Goal: Information Seeking & Learning: Learn about a topic

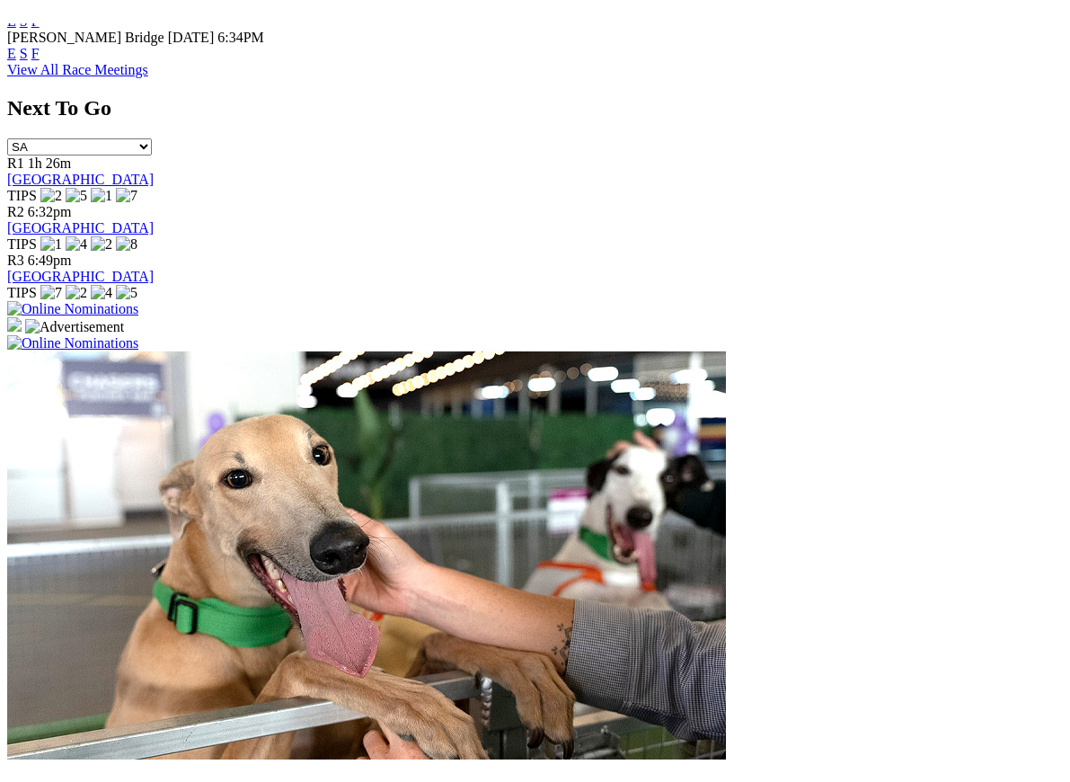
scroll to position [1030, 0]
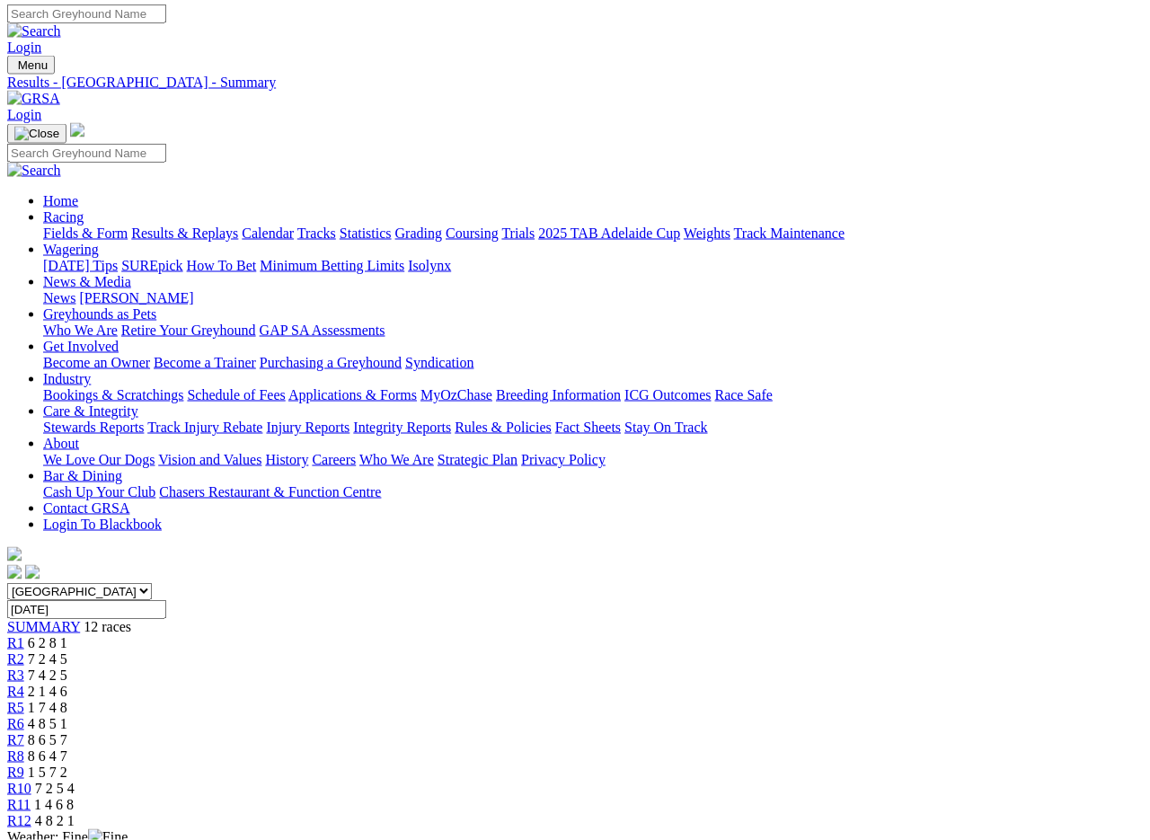
scroll to position [3, 0]
click at [79, 226] on link "Fields & Form" at bounding box center [85, 233] width 84 height 15
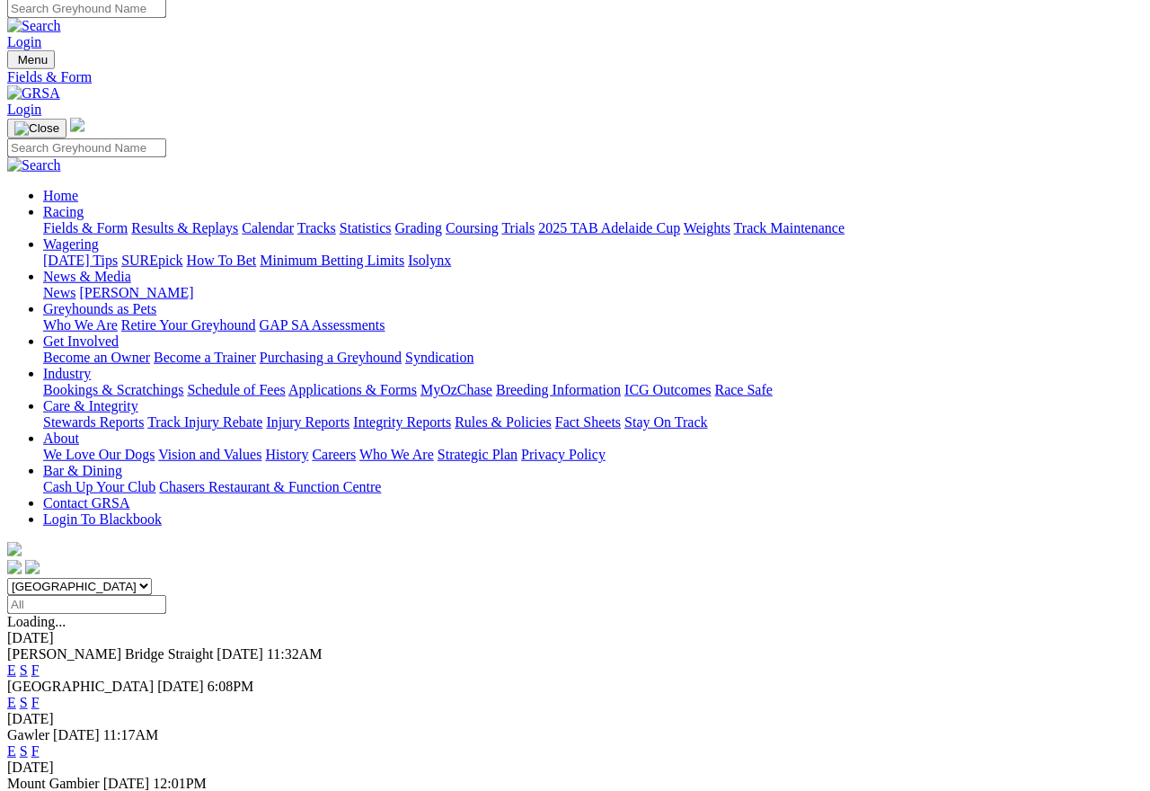
scroll to position [8, 0]
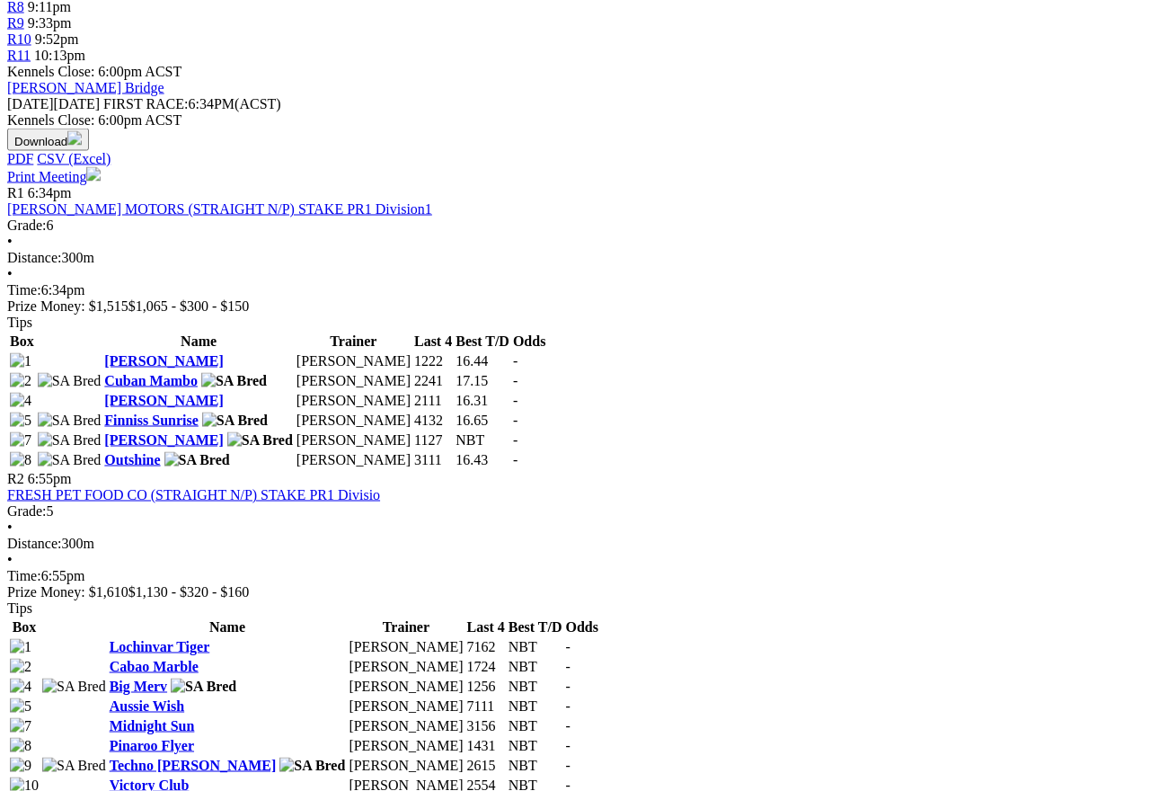
scroll to position [753, 0]
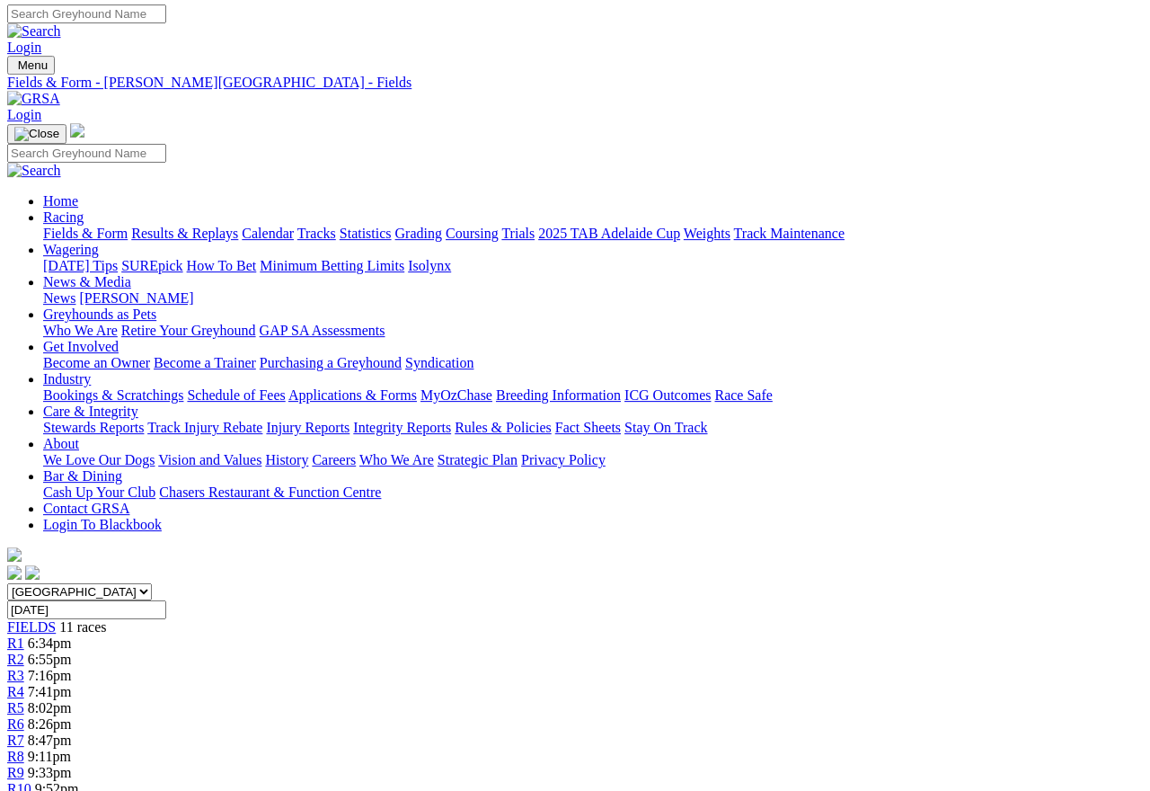
scroll to position [0, 0]
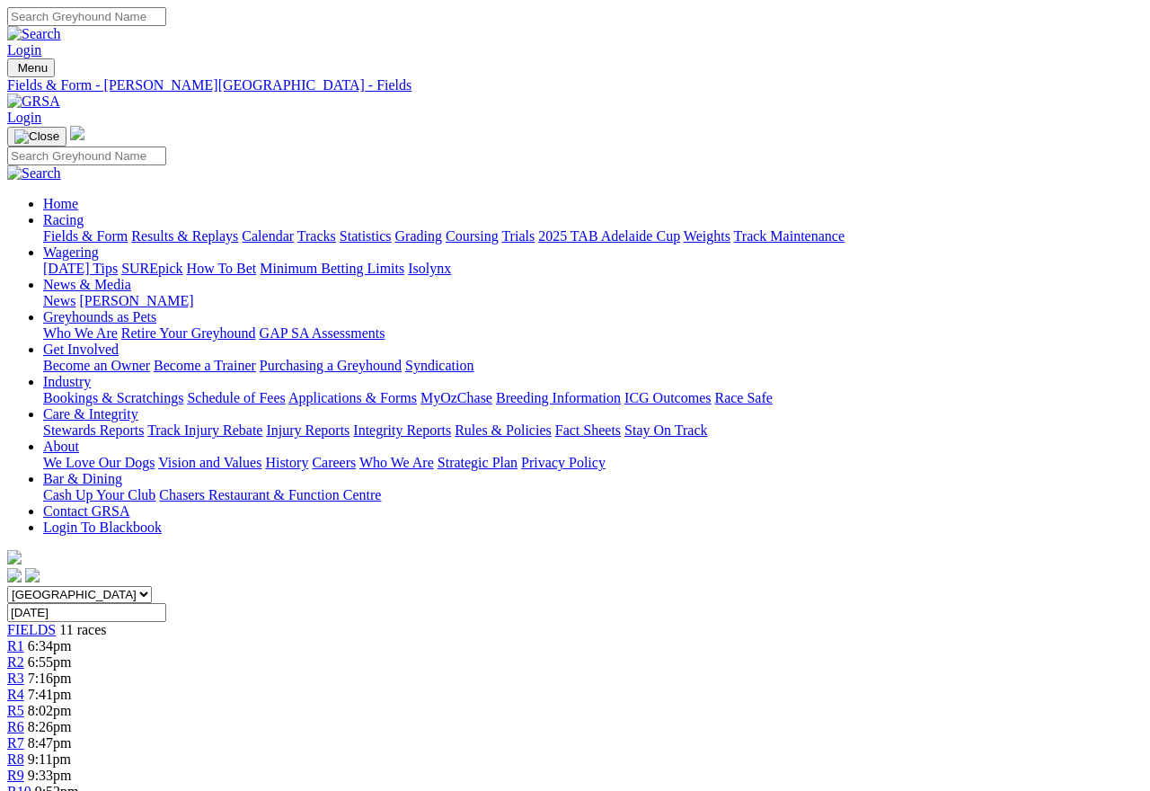
click at [60, 93] on img at bounding box center [33, 101] width 53 height 16
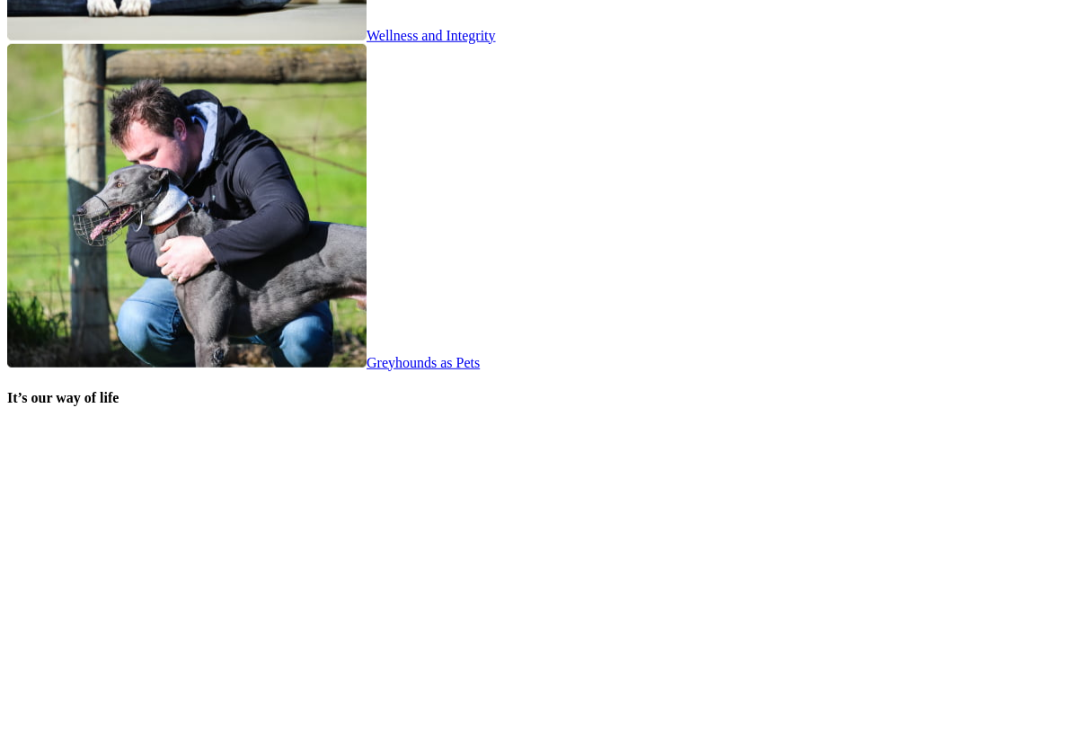
scroll to position [3395, 0]
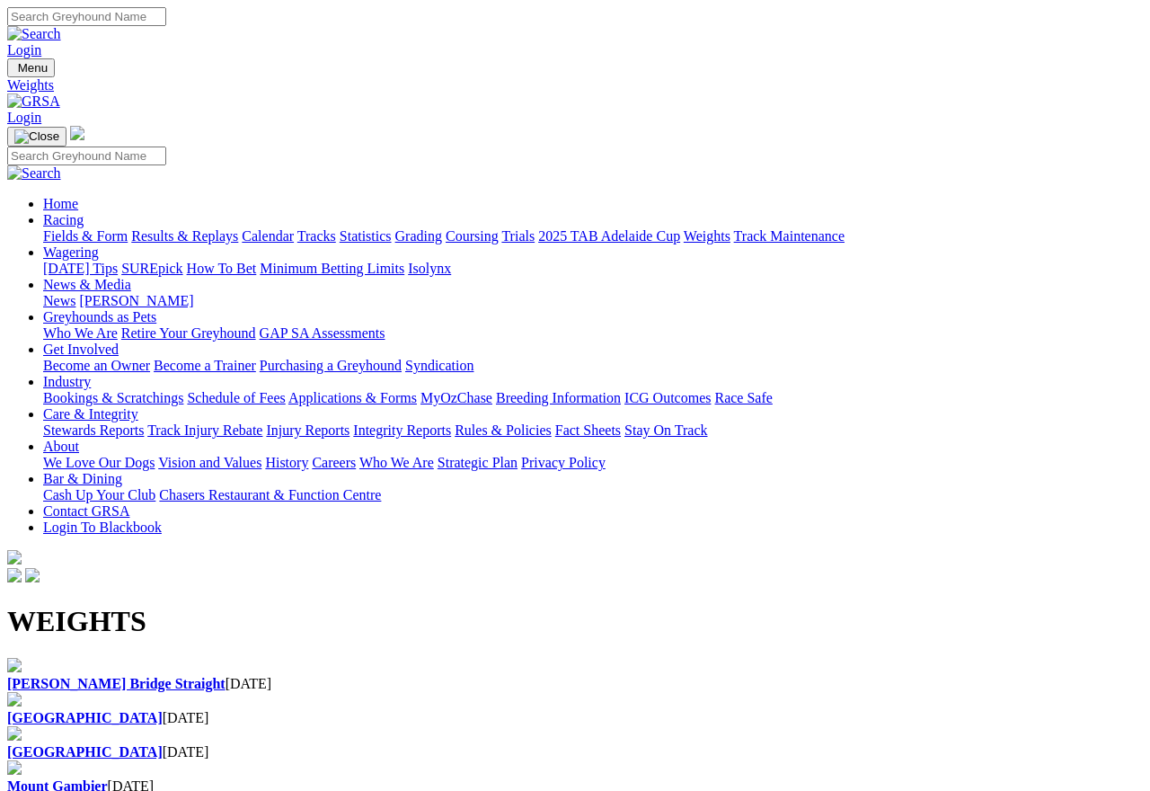
scroll to position [32, 0]
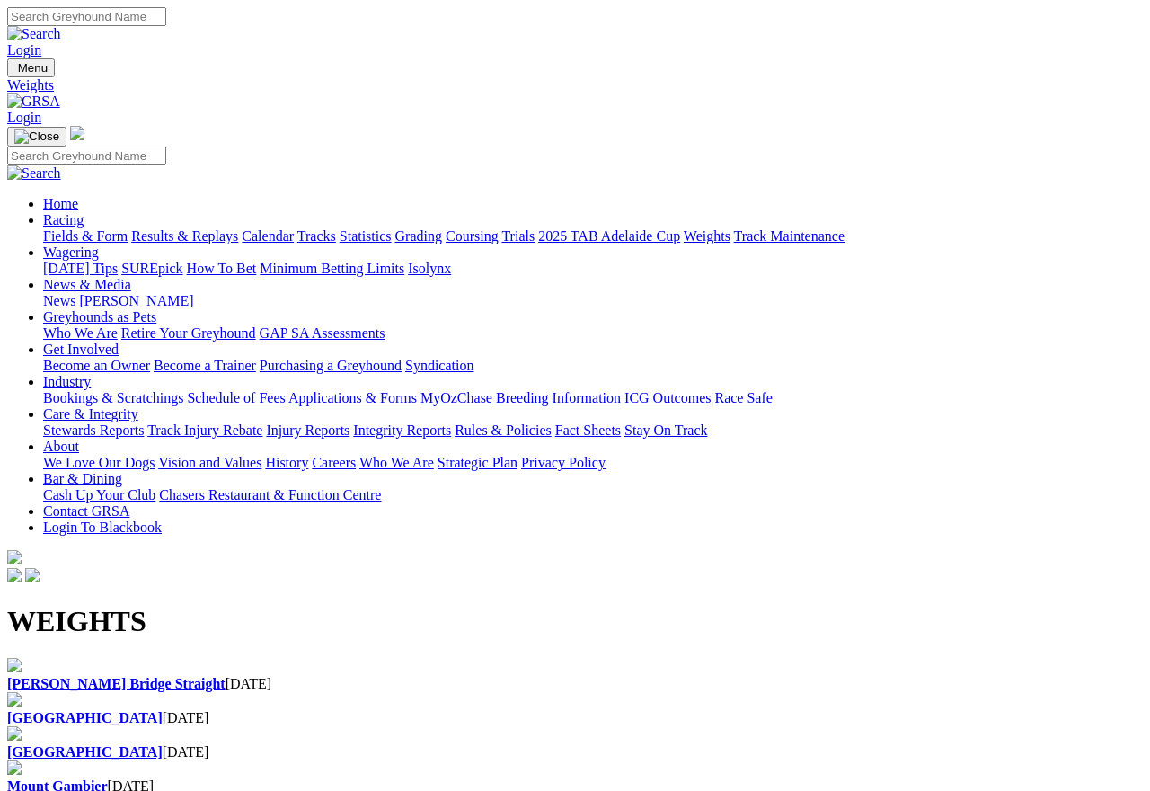
scroll to position [8, 0]
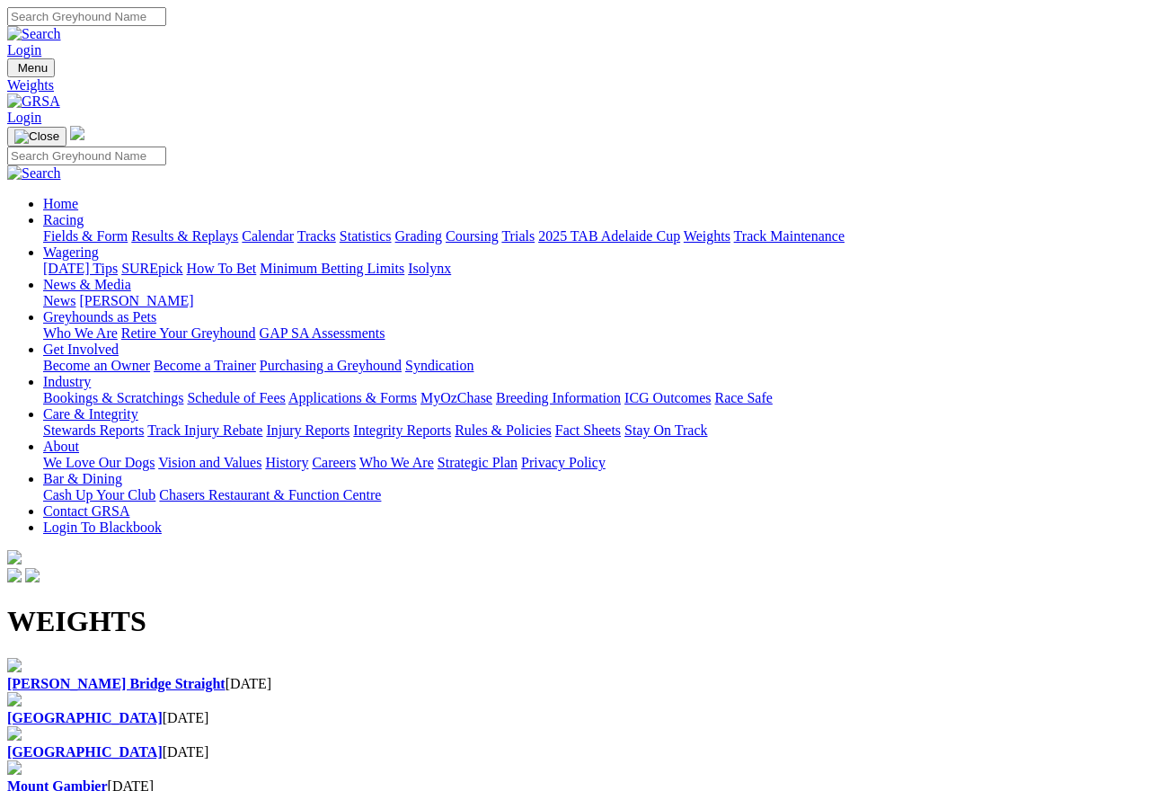
scroll to position [8, 0]
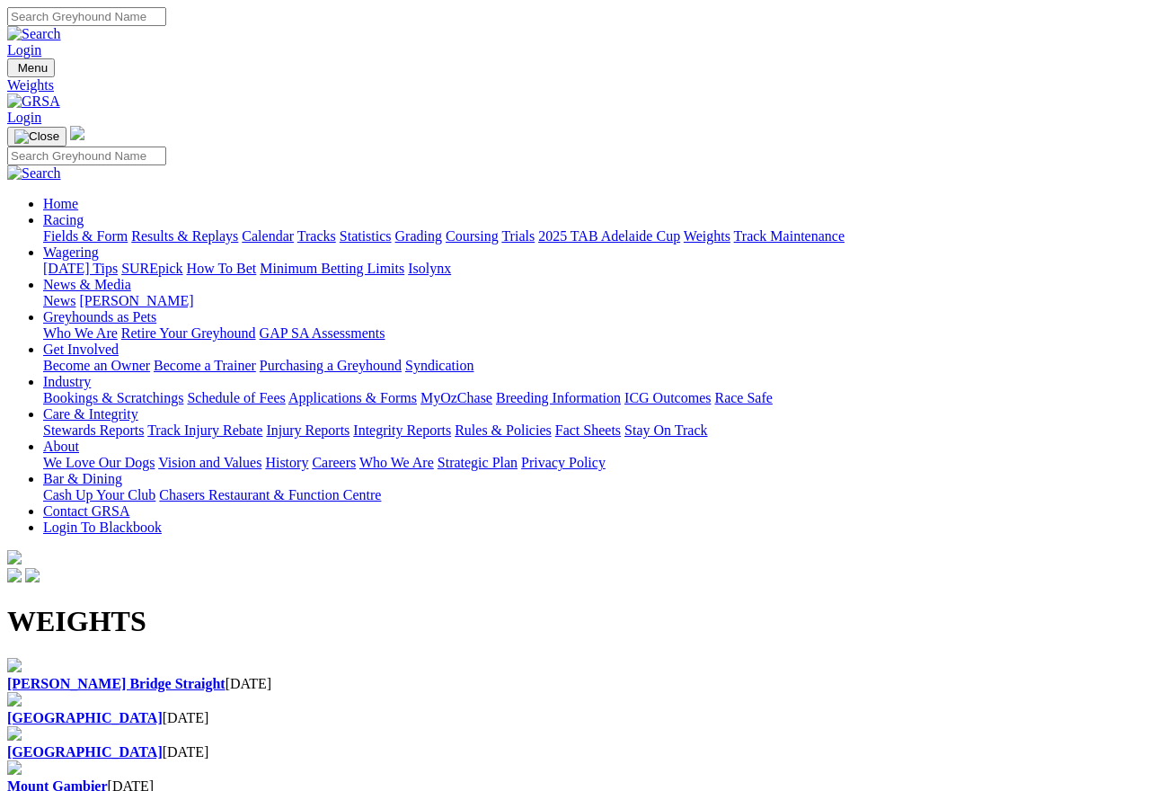
scroll to position [8, 0]
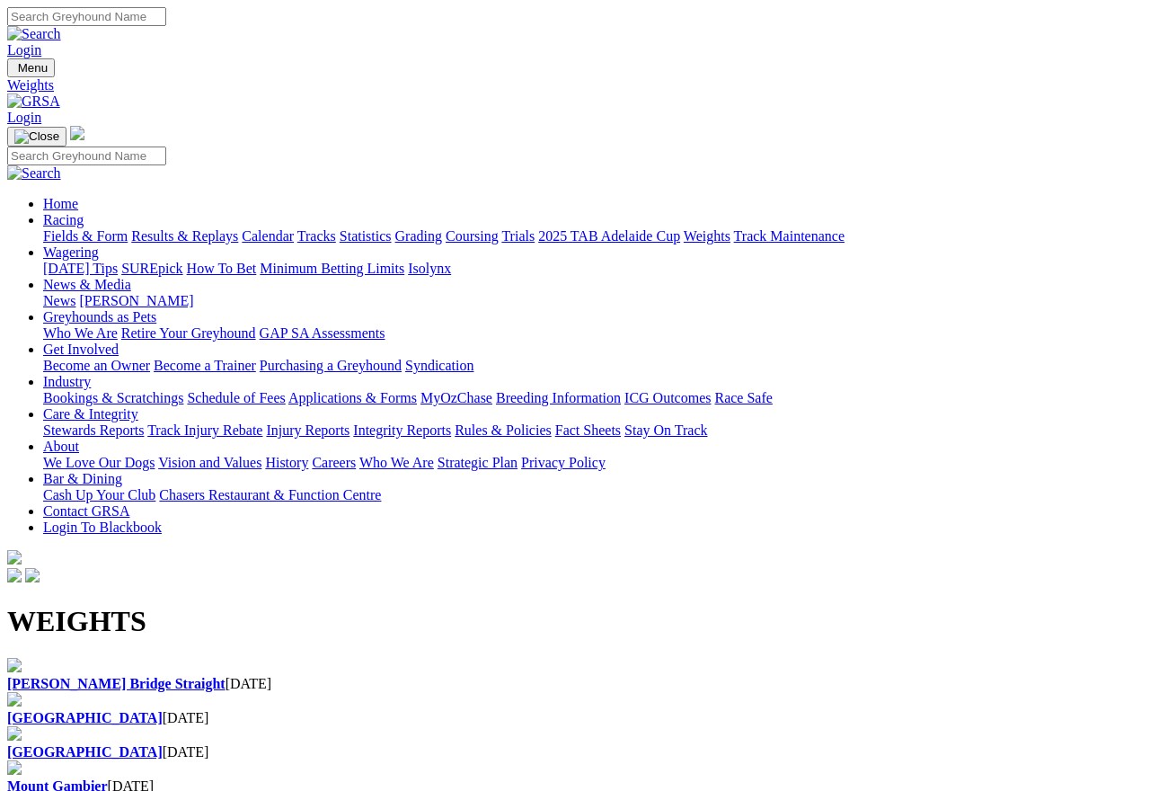
scroll to position [8, 0]
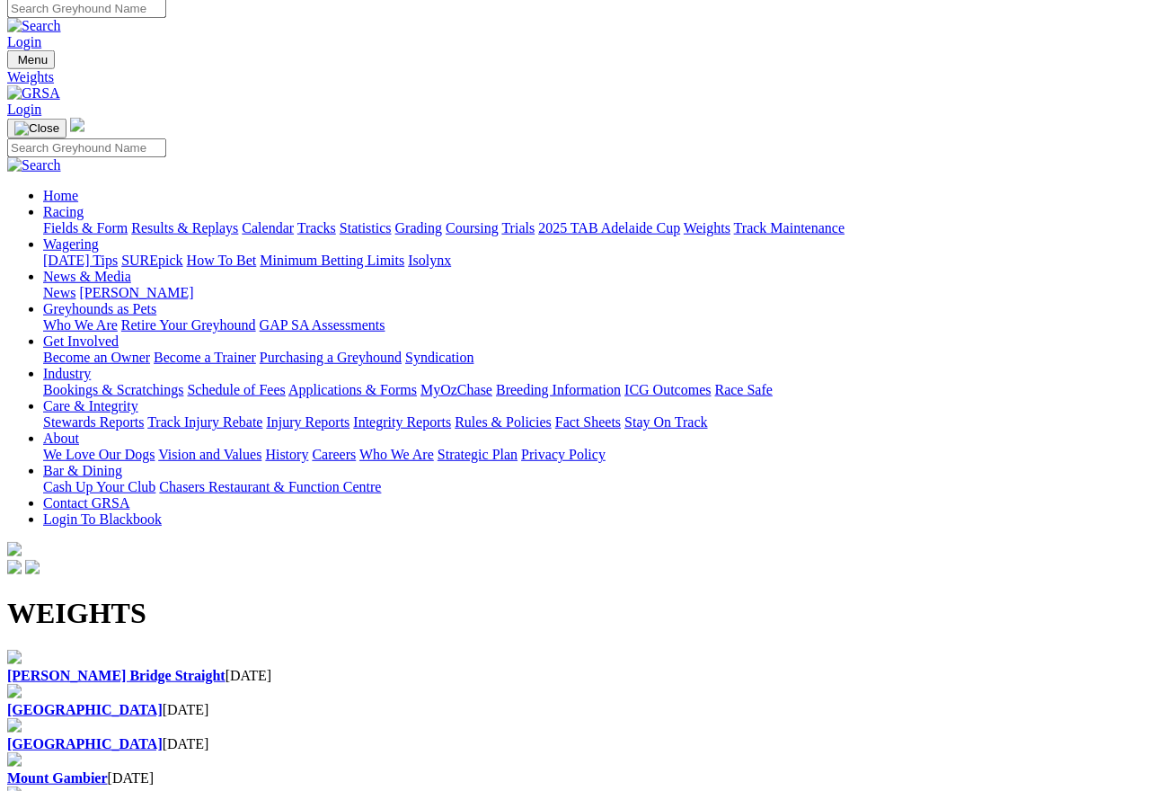
click at [60, 86] on img at bounding box center [33, 94] width 53 height 16
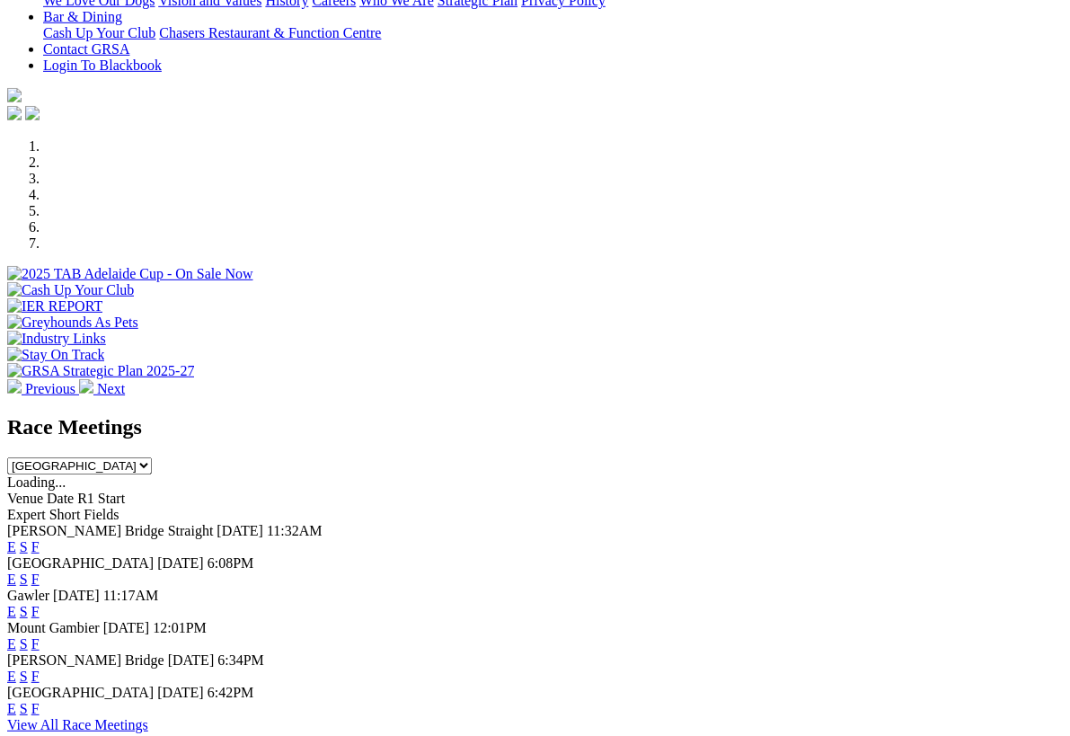
scroll to position [430, 0]
click at [40, 701] on link "F" at bounding box center [35, 708] width 8 height 15
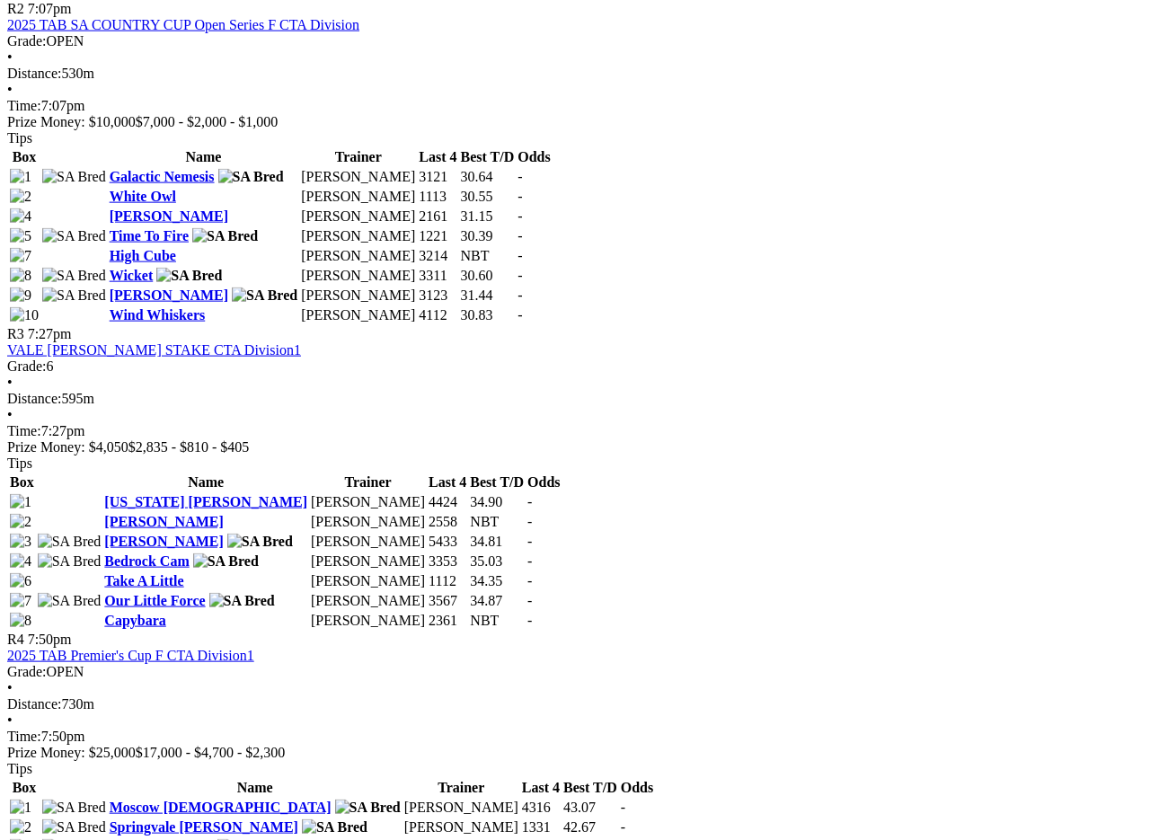
scroll to position [1260, 0]
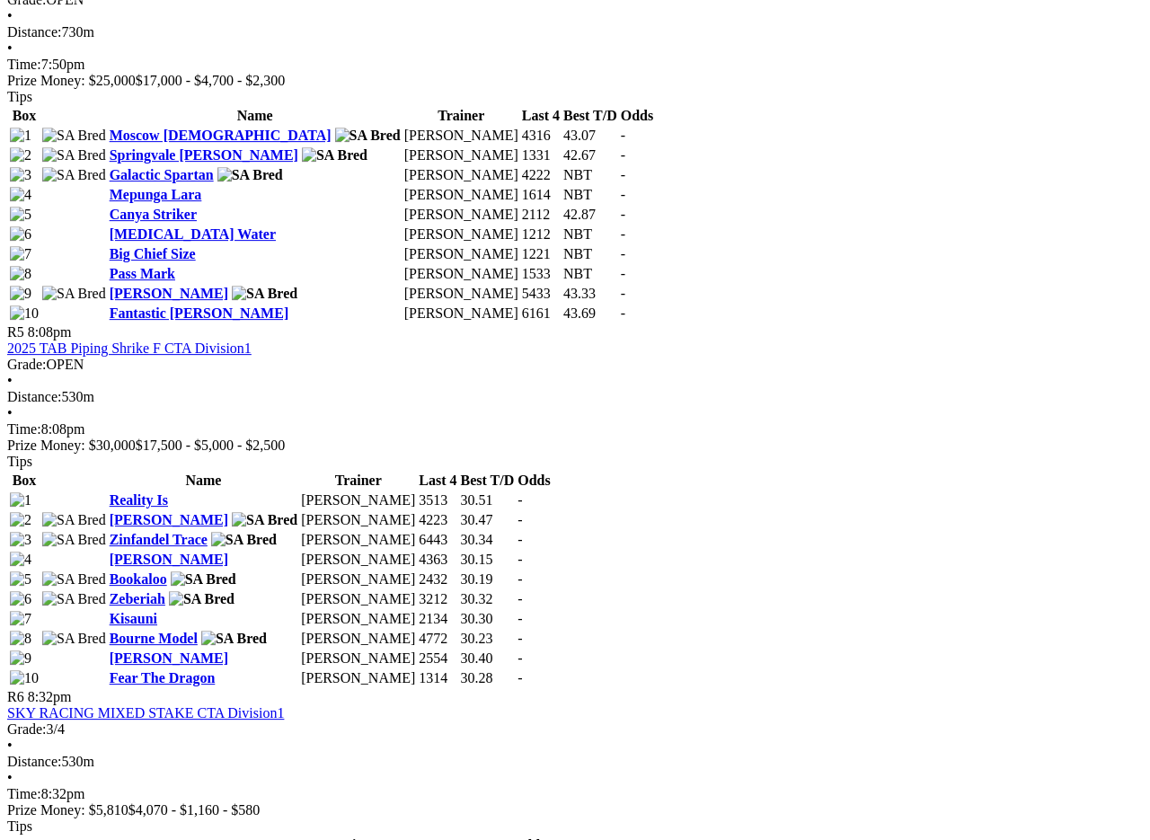
scroll to position [1942, 0]
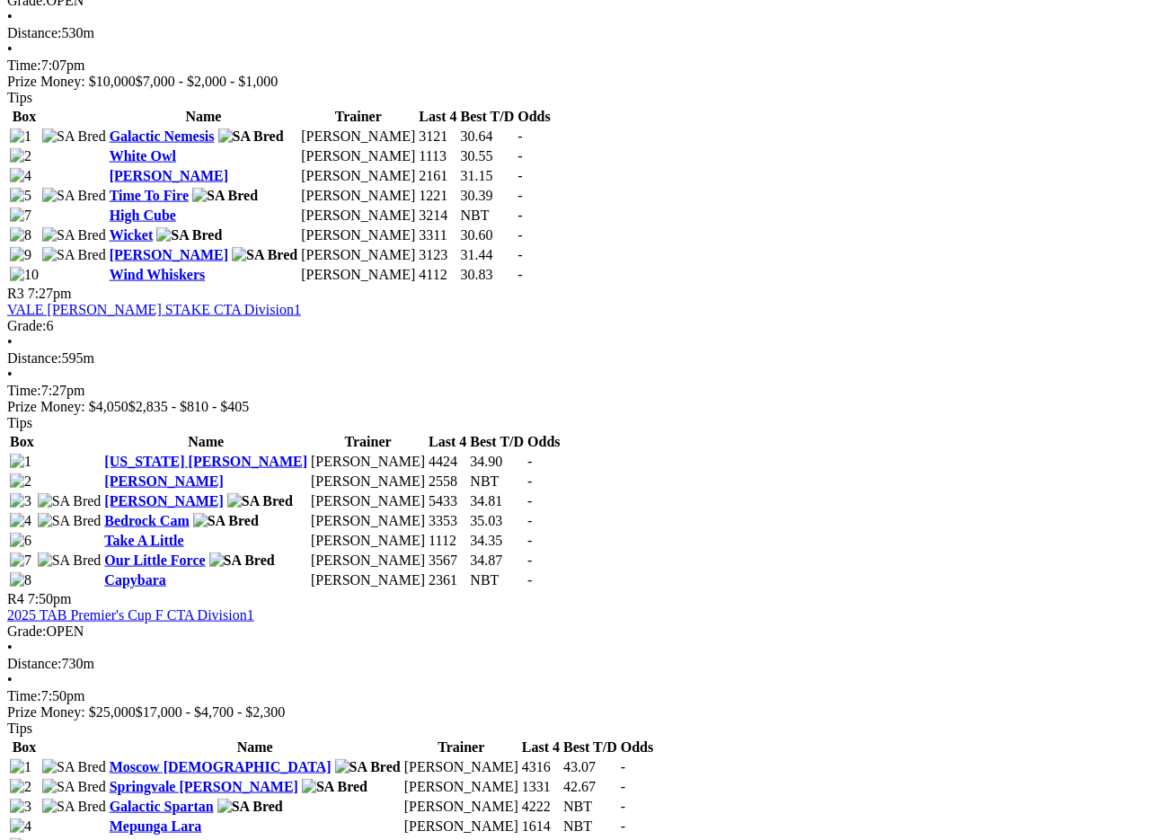
scroll to position [1299, 0]
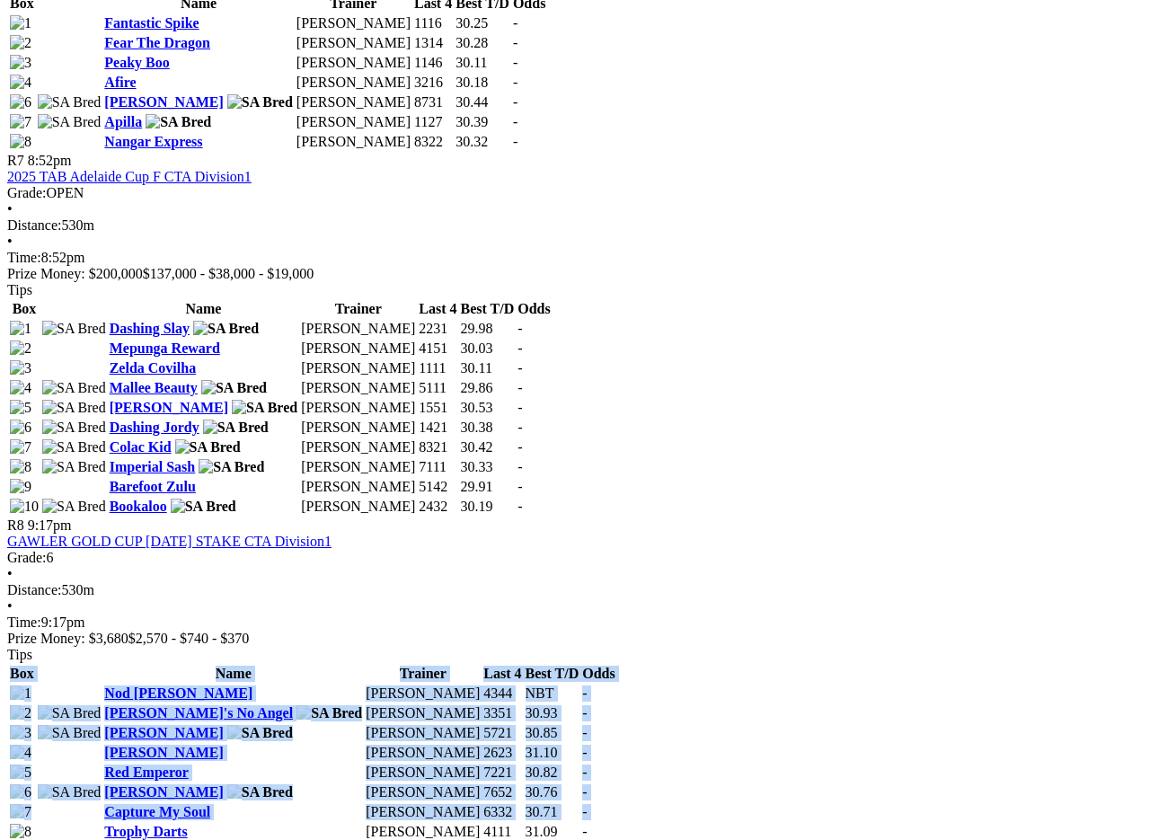
scroll to position [2773, 0]
